Goal: Navigation & Orientation: Find specific page/section

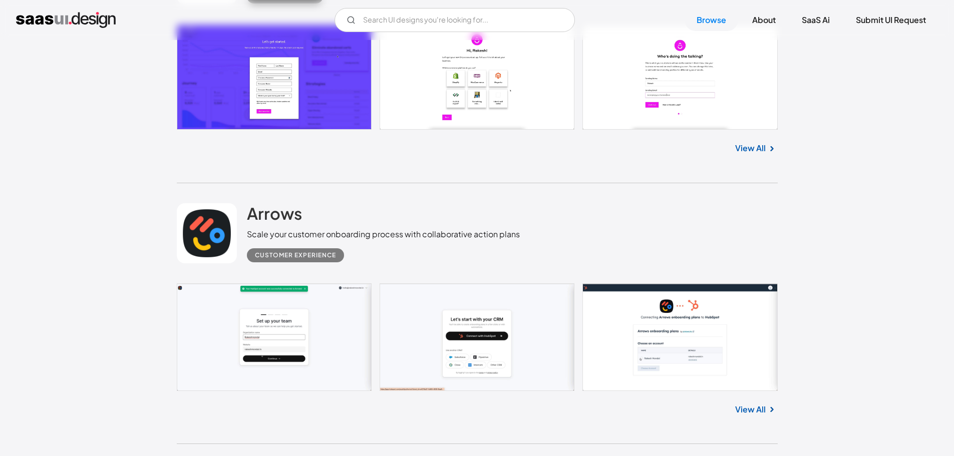
scroll to position [4259, 0]
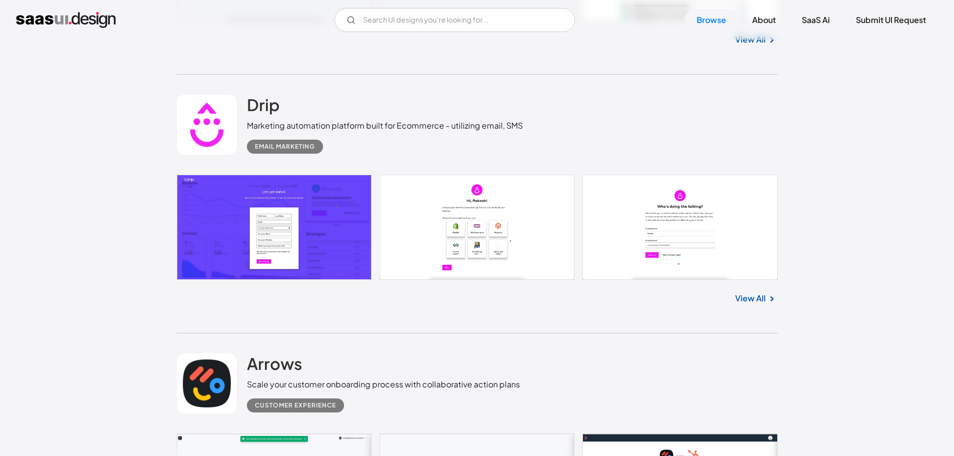
click at [741, 299] on link "View All" at bounding box center [751, 299] width 31 height 12
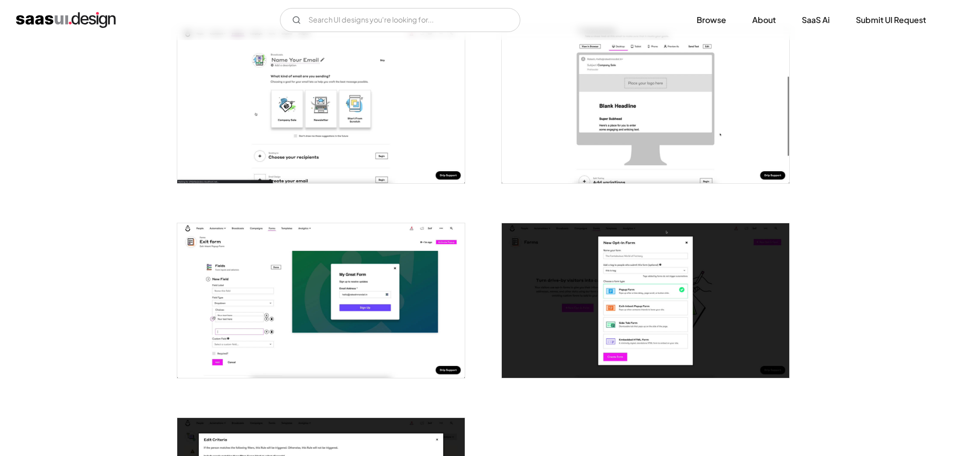
scroll to position [2255, 0]
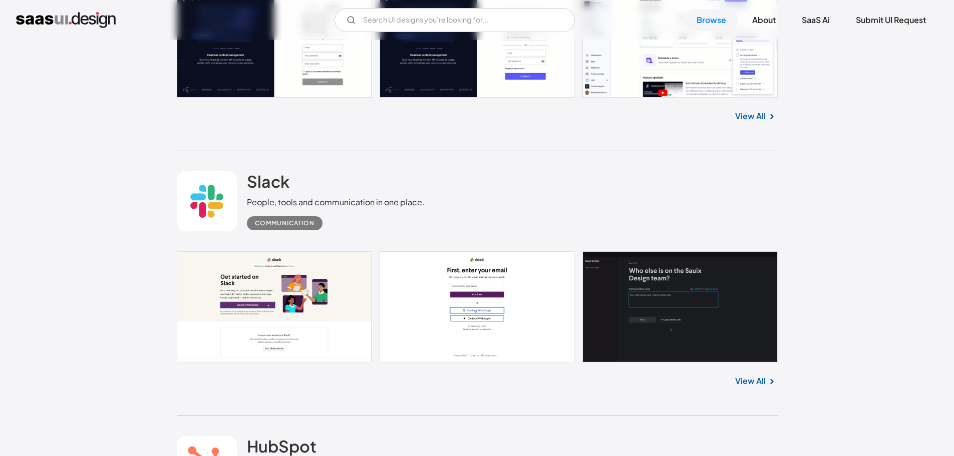
scroll to position [11223, 0]
